Goal: Task Accomplishment & Management: Use online tool/utility

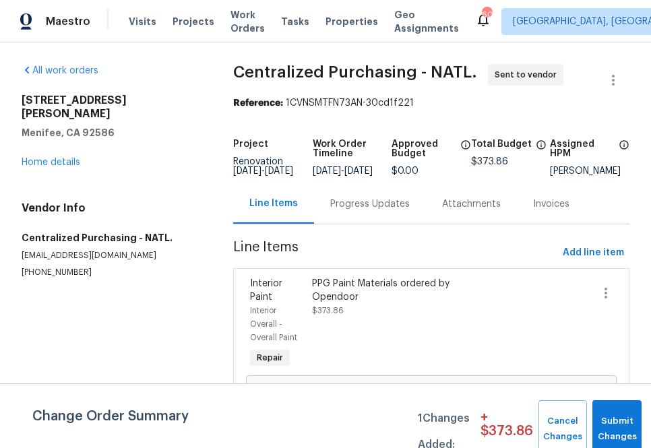
click at [177, 29] on div "Visits Projects Work Orders Tasks Properties Geo Assignments" at bounding box center [302, 21] width 346 height 27
click at [177, 23] on span "Projects" at bounding box center [193, 21] width 42 height 13
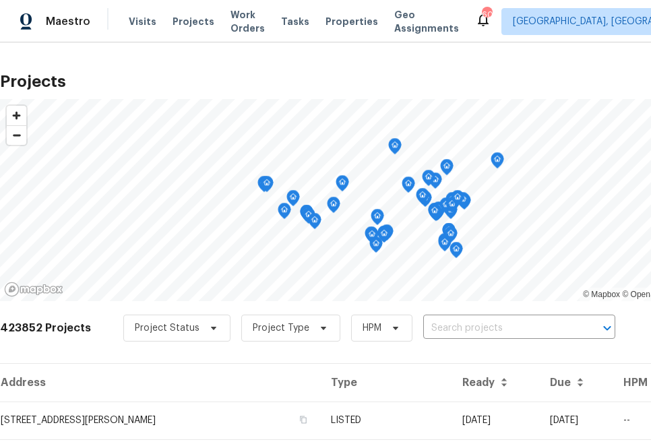
scroll to position [63, 0]
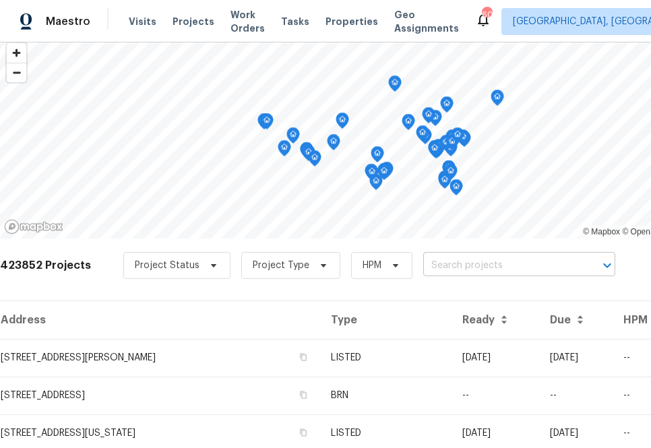
click at [467, 261] on input "text" at bounding box center [500, 265] width 154 height 21
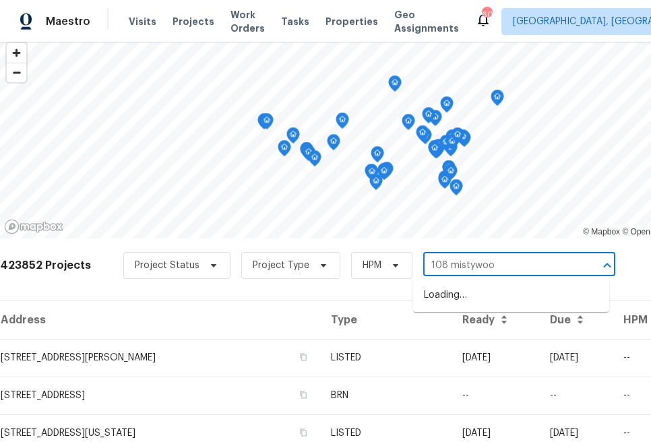
type input "108 mistywood"
click at [452, 288] on li "[STREET_ADDRESS][PERSON_NAME]" at bounding box center [511, 295] width 196 height 22
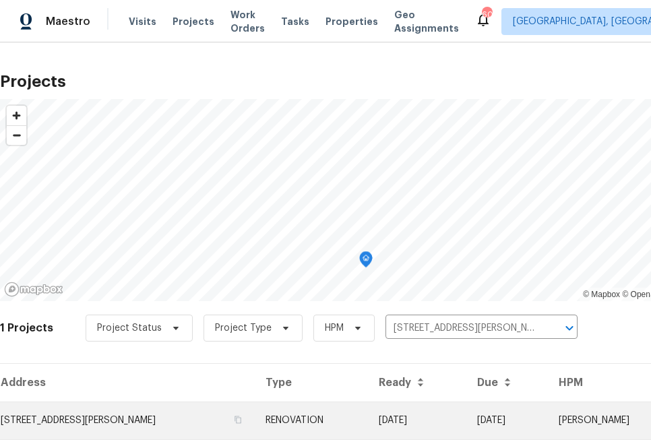
click at [142, 418] on td "[STREET_ADDRESS][PERSON_NAME]" at bounding box center [127, 420] width 255 height 38
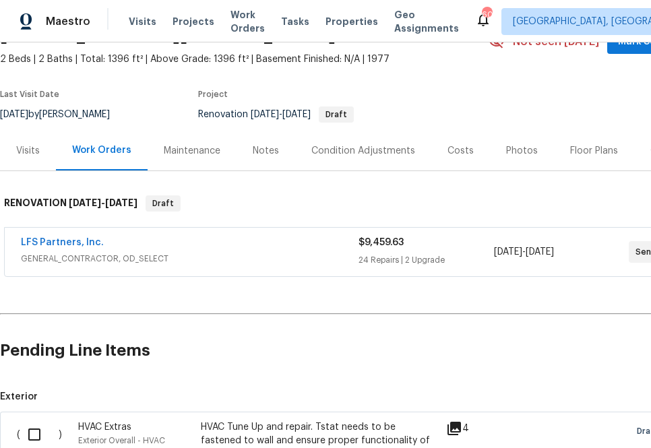
scroll to position [24, 110]
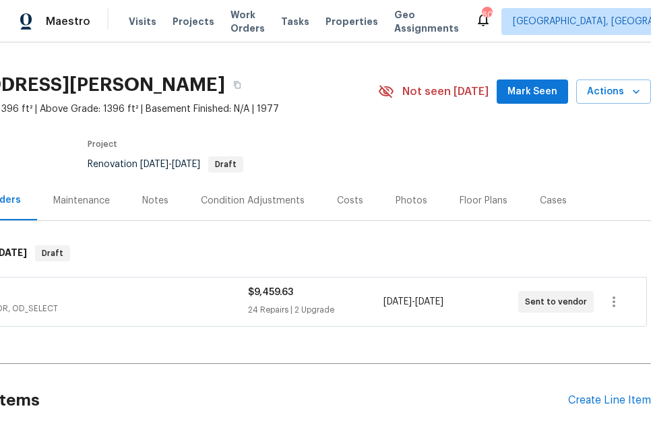
click at [577, 391] on div "Pending Line Items Create Line Item" at bounding box center [270, 400] width 761 height 63
click at [577, 401] on div "Create Line Item" at bounding box center [609, 400] width 83 height 13
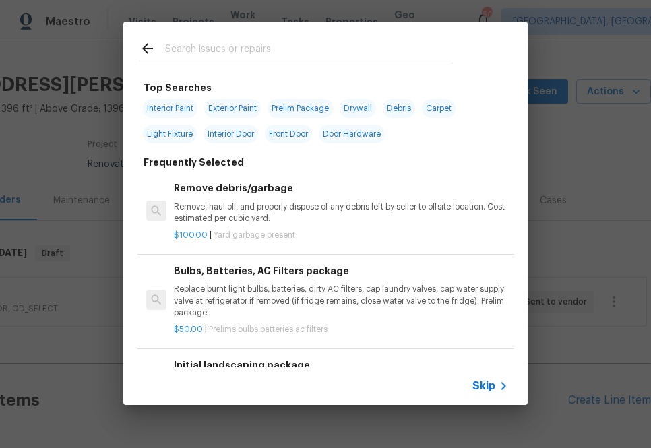
click at [505, 381] on icon at bounding box center [503, 386] width 16 height 16
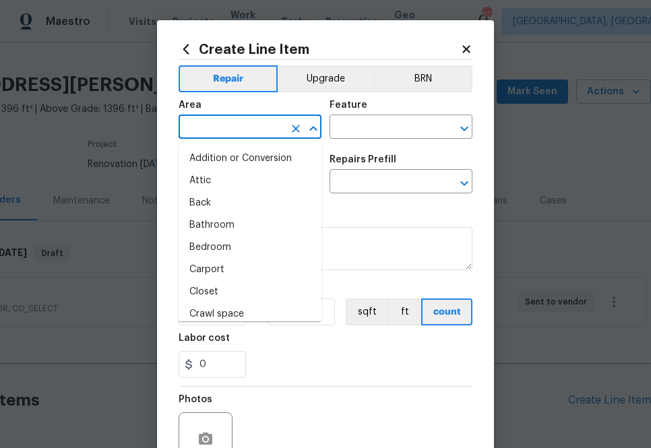
click at [218, 124] on input "text" at bounding box center [230, 128] width 105 height 21
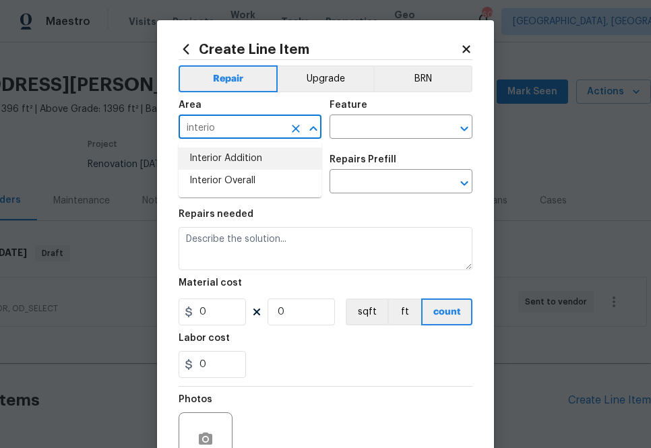
type input "interio"
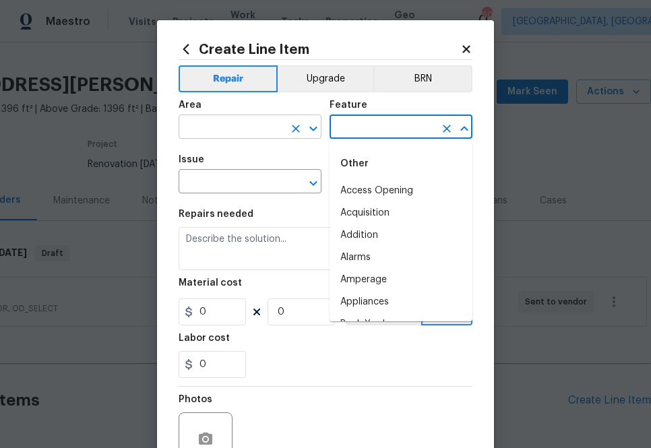
click at [213, 126] on input "text" at bounding box center [230, 128] width 105 height 21
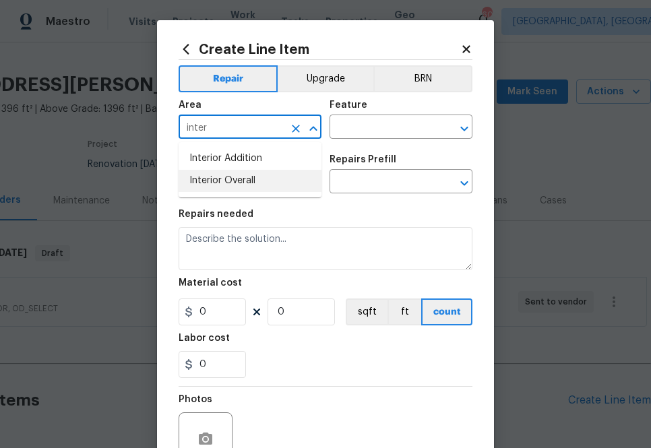
click at [203, 170] on li "Interior Overall" at bounding box center [249, 181] width 143 height 22
type input "Interior Overall"
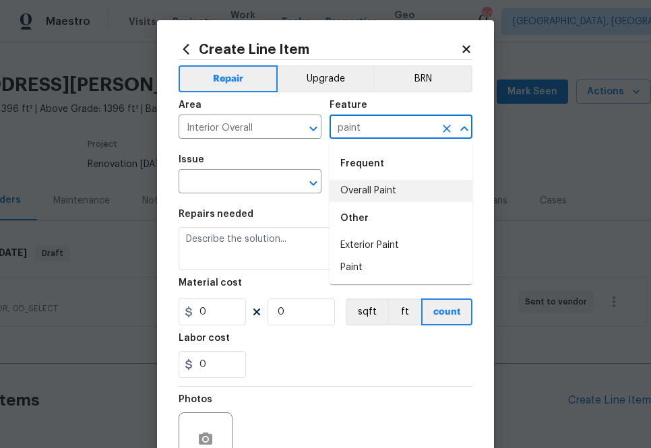
click at [412, 205] on div "Other" at bounding box center [400, 218] width 143 height 32
click at [365, 189] on li "Overall Paint" at bounding box center [400, 191] width 143 height 22
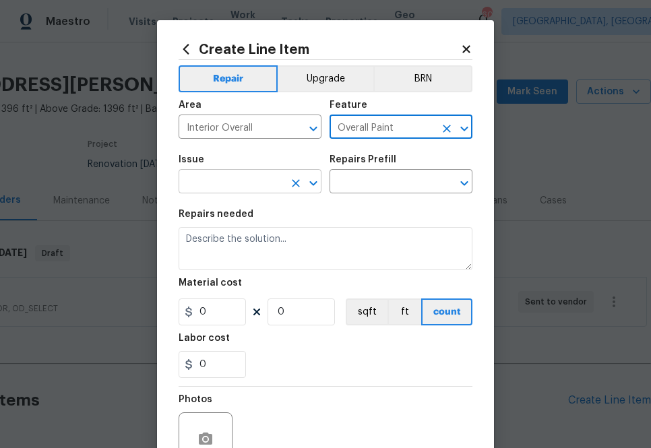
type input "Overall Paint"
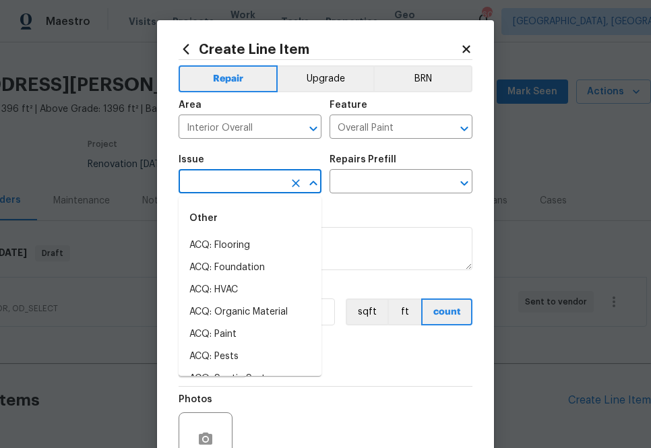
click at [277, 193] on input "text" at bounding box center [230, 182] width 105 height 21
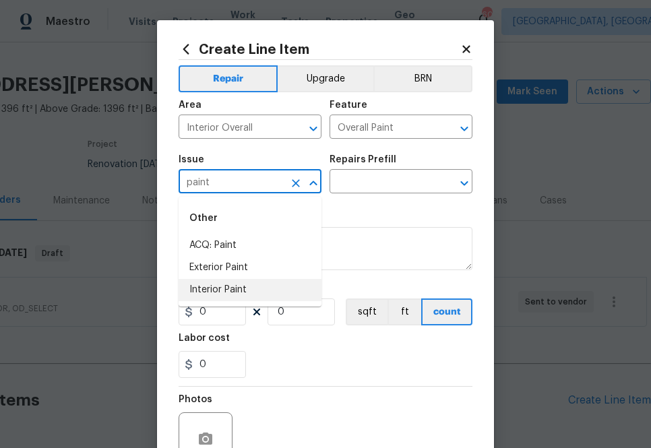
click at [242, 286] on li "Interior Paint" at bounding box center [249, 290] width 143 height 22
type input "Interior Paint"
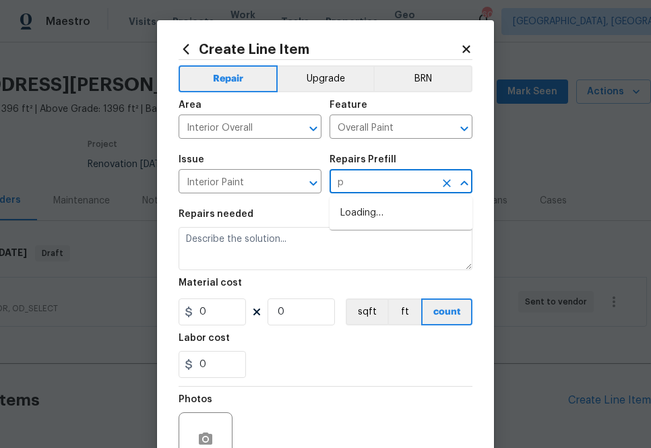
type input "pp"
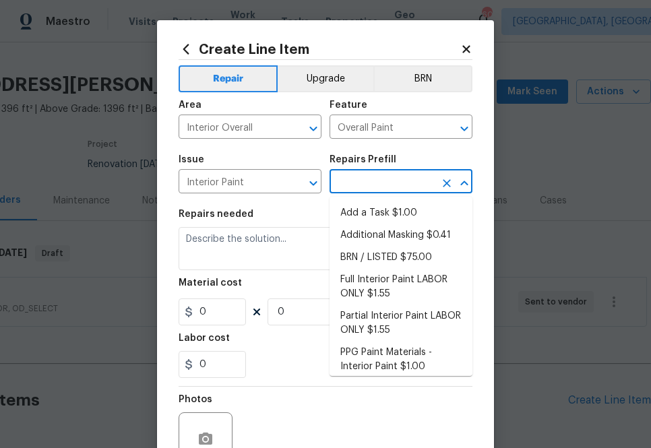
type input "g"
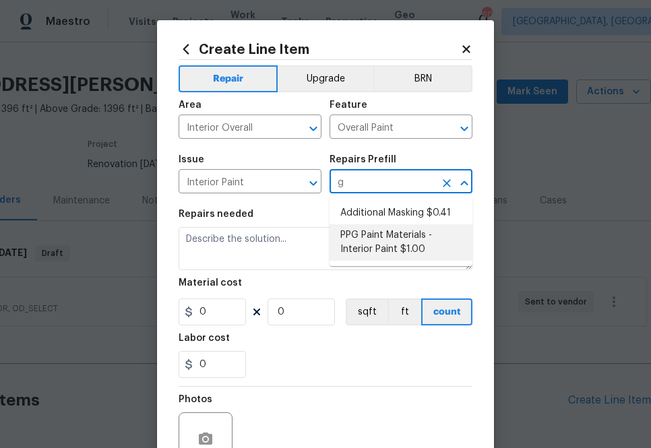
click at [384, 249] on li "PPG Paint Materials - Interior Paint $1.00" at bounding box center [400, 242] width 143 height 36
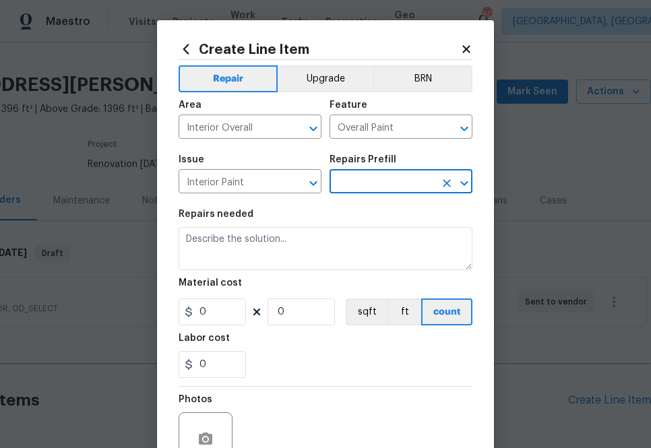
type input "PPG Paint Materials - Interior Paint $1.00"
type textarea "PPG Paint Materials ordered by Opendoor"
type input "1"
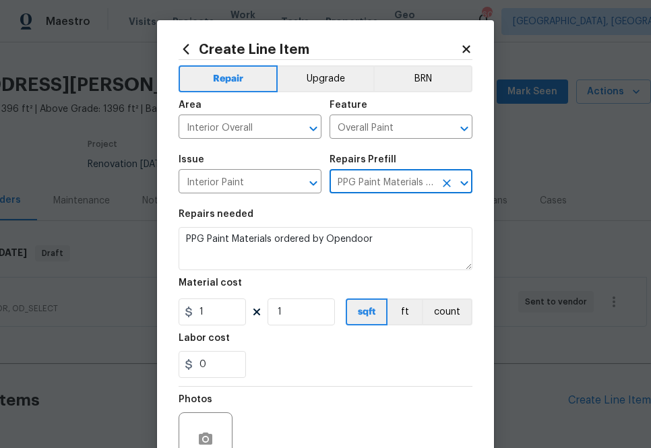
type input "PPG Paint Materials - Interior Paint $1.00"
